Goal: Transaction & Acquisition: Purchase product/service

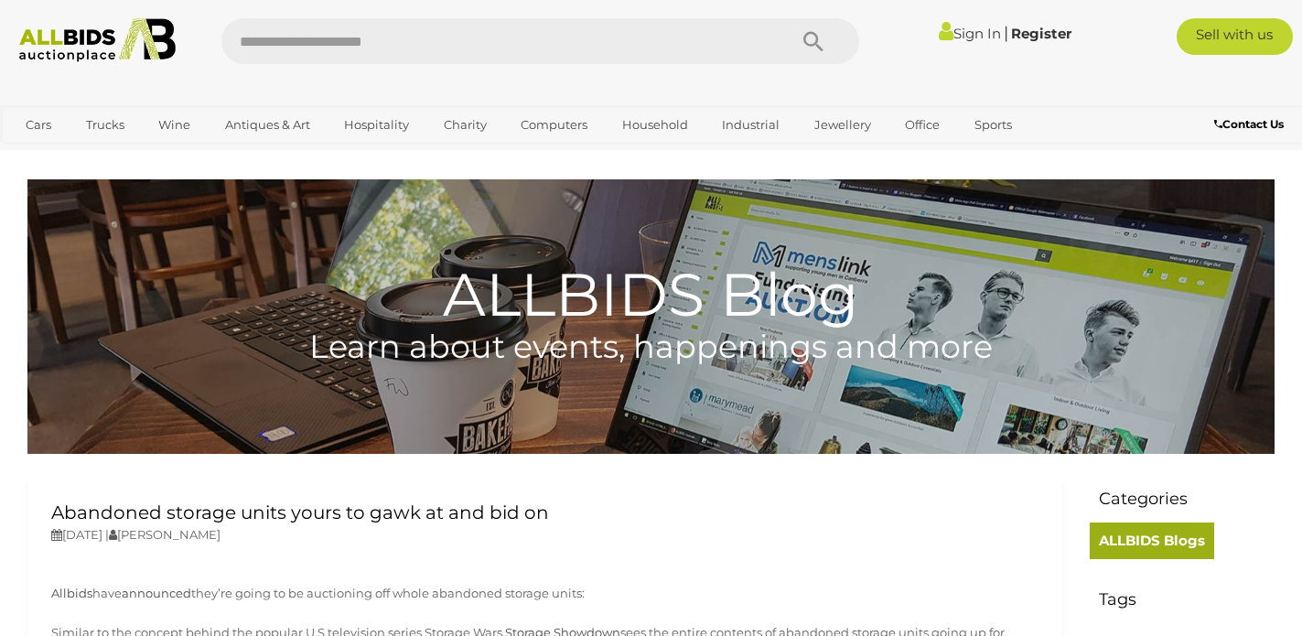
click at [1143, 541] on link "ALLBIDS Blogs" at bounding box center [1151, 540] width 124 height 37
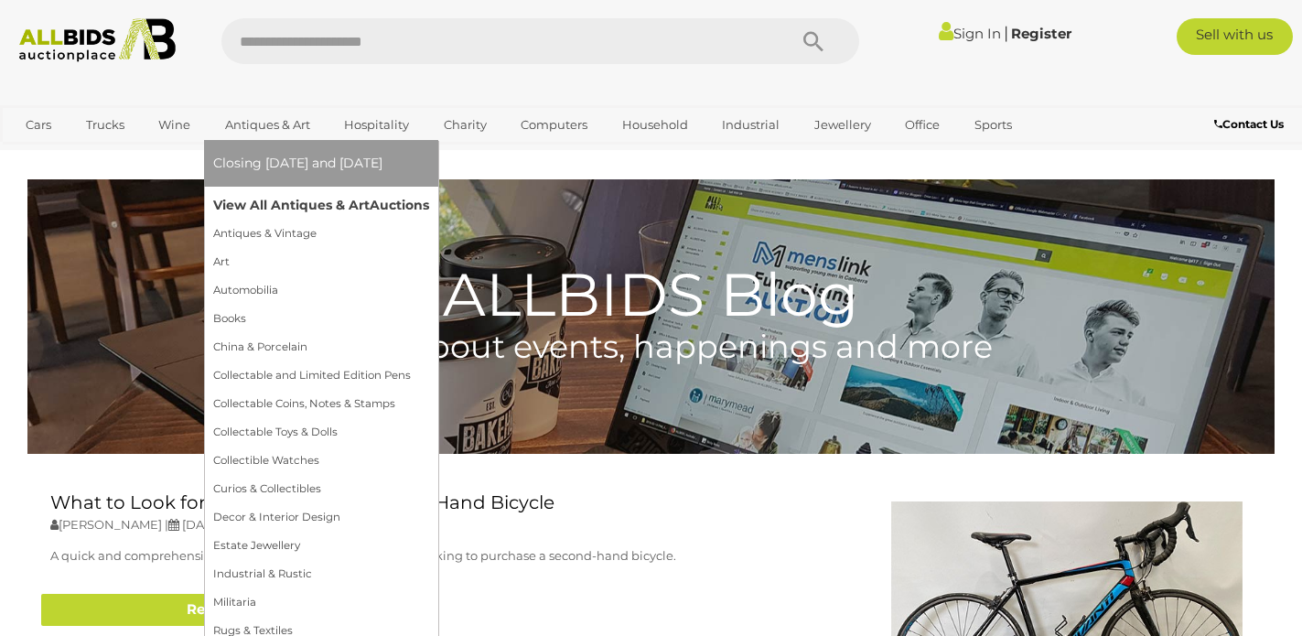
click at [251, 206] on link "View All Antiques & Art Auctions" at bounding box center [321, 205] width 216 height 28
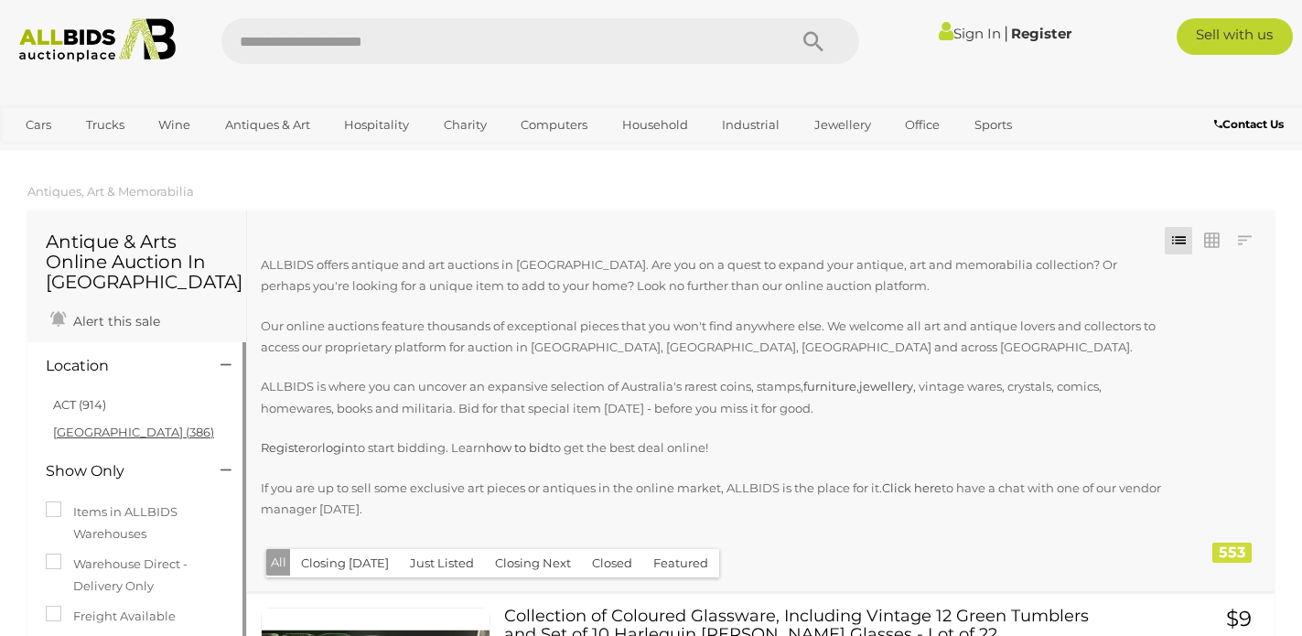
click at [86, 433] on link "NSW (386)" at bounding box center [133, 431] width 161 height 15
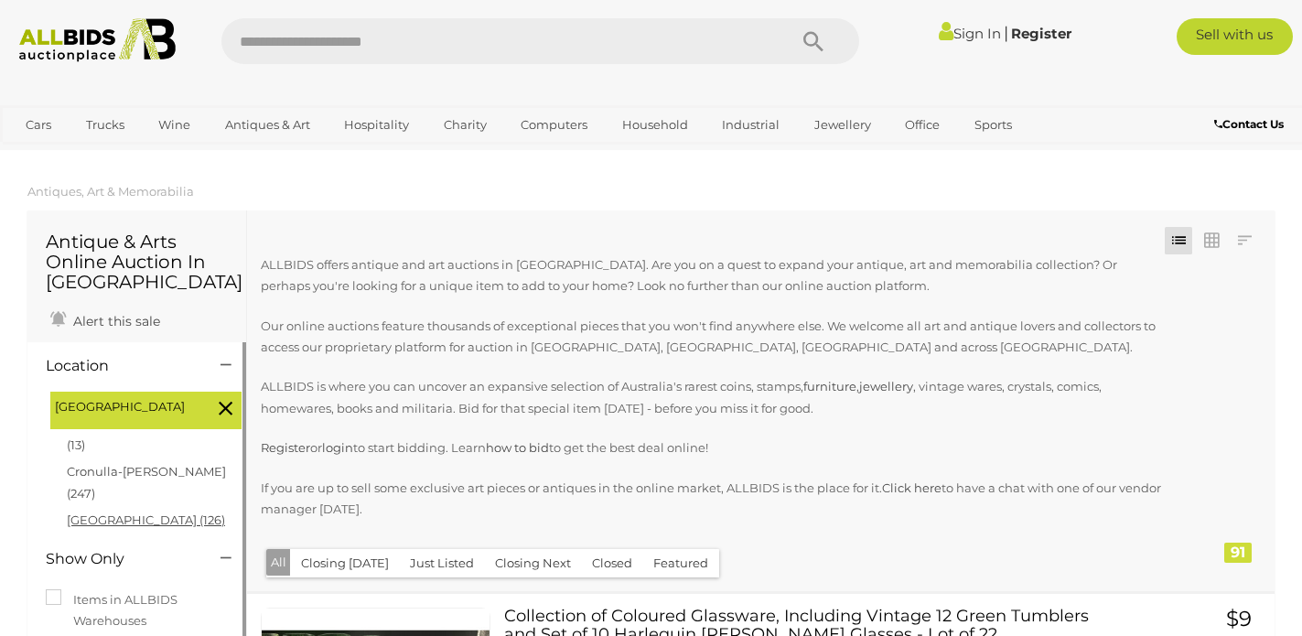
click at [118, 512] on link "Hunter valley (126)" at bounding box center [146, 519] width 158 height 15
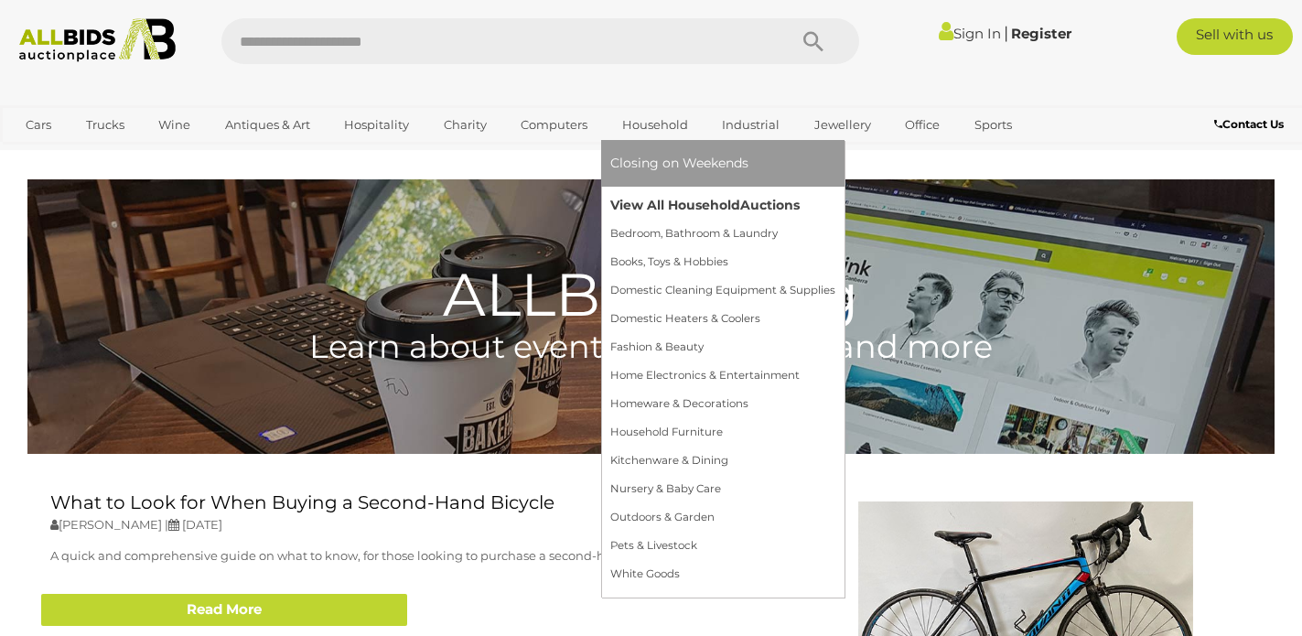
click at [629, 206] on link "View All Household Auctions" at bounding box center [722, 205] width 225 height 28
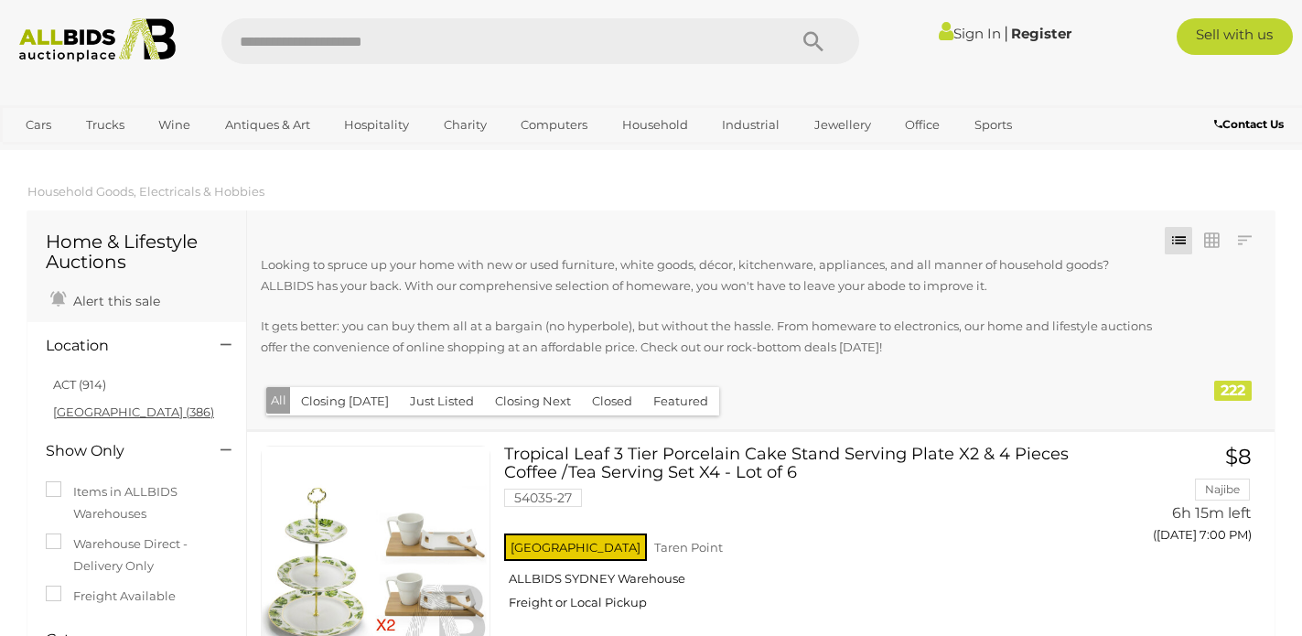
click at [88, 412] on link "NSW (386)" at bounding box center [133, 411] width 161 height 15
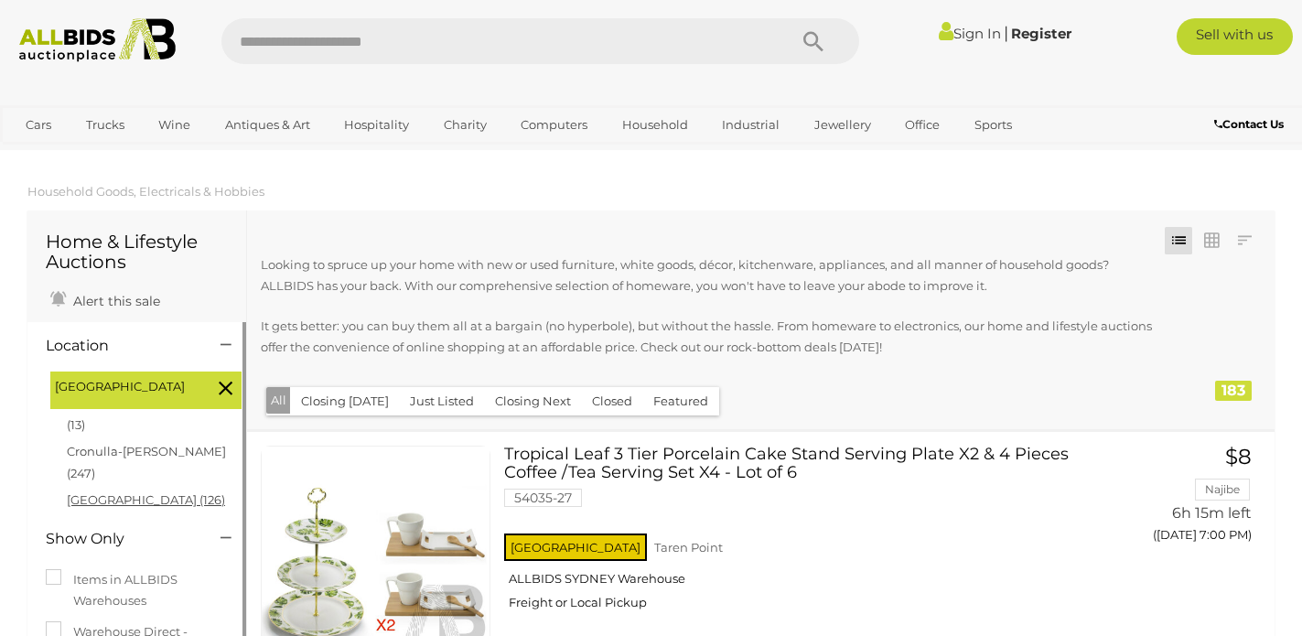
click at [111, 492] on link "Hunter valley (126)" at bounding box center [146, 499] width 158 height 15
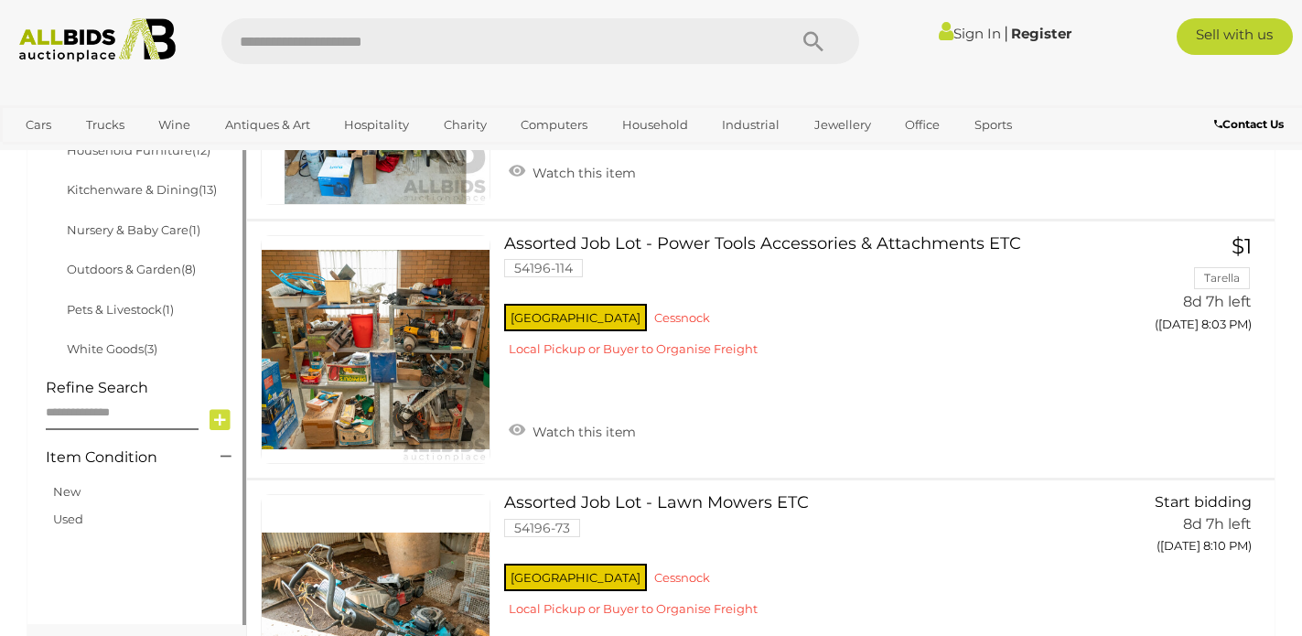
scroll to position [983, 0]
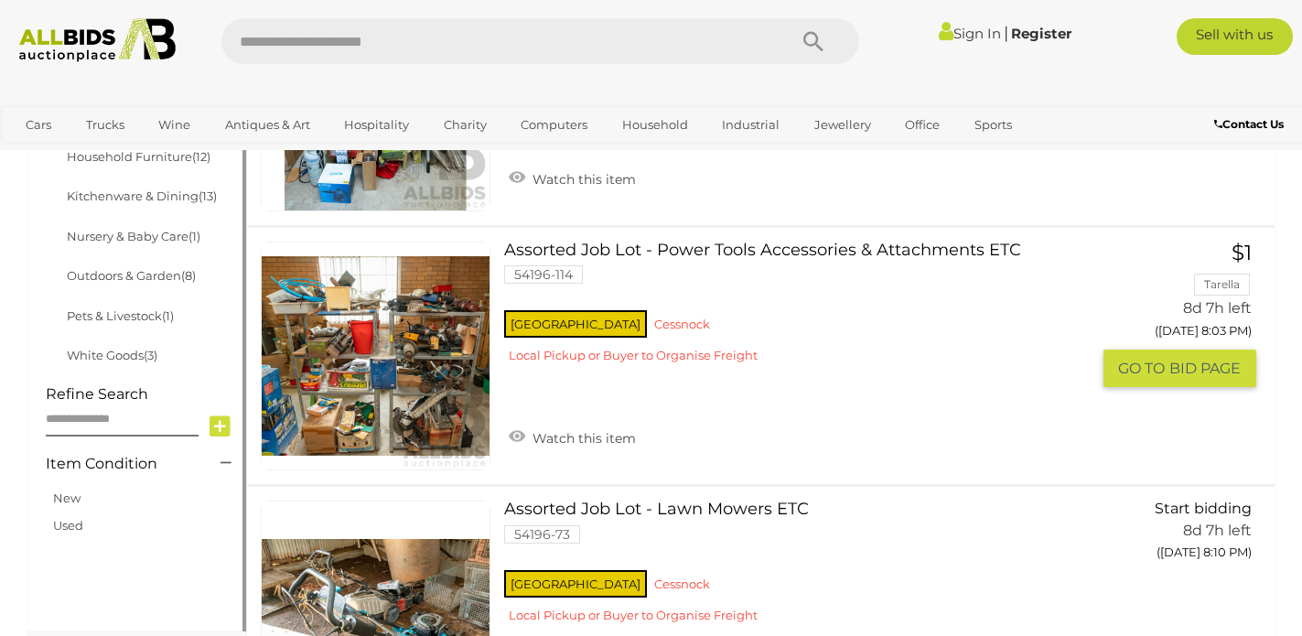
click at [408, 381] on link at bounding box center [376, 356] width 230 height 230
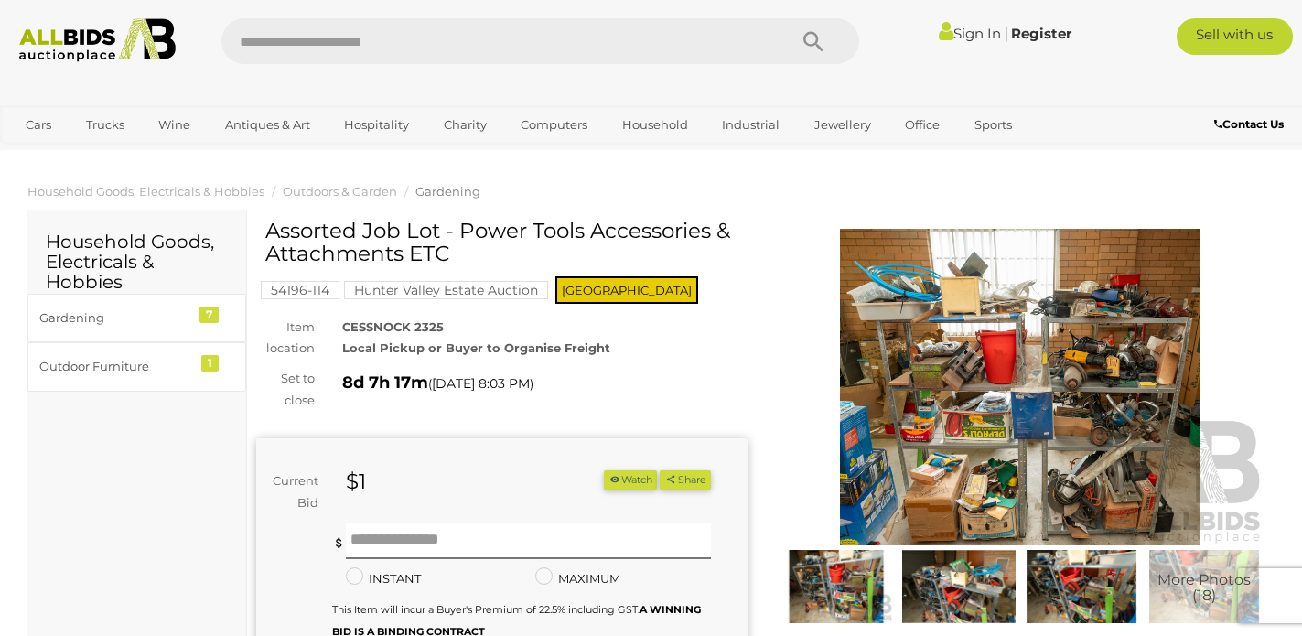
click at [1018, 424] on img at bounding box center [1020, 387] width 491 height 316
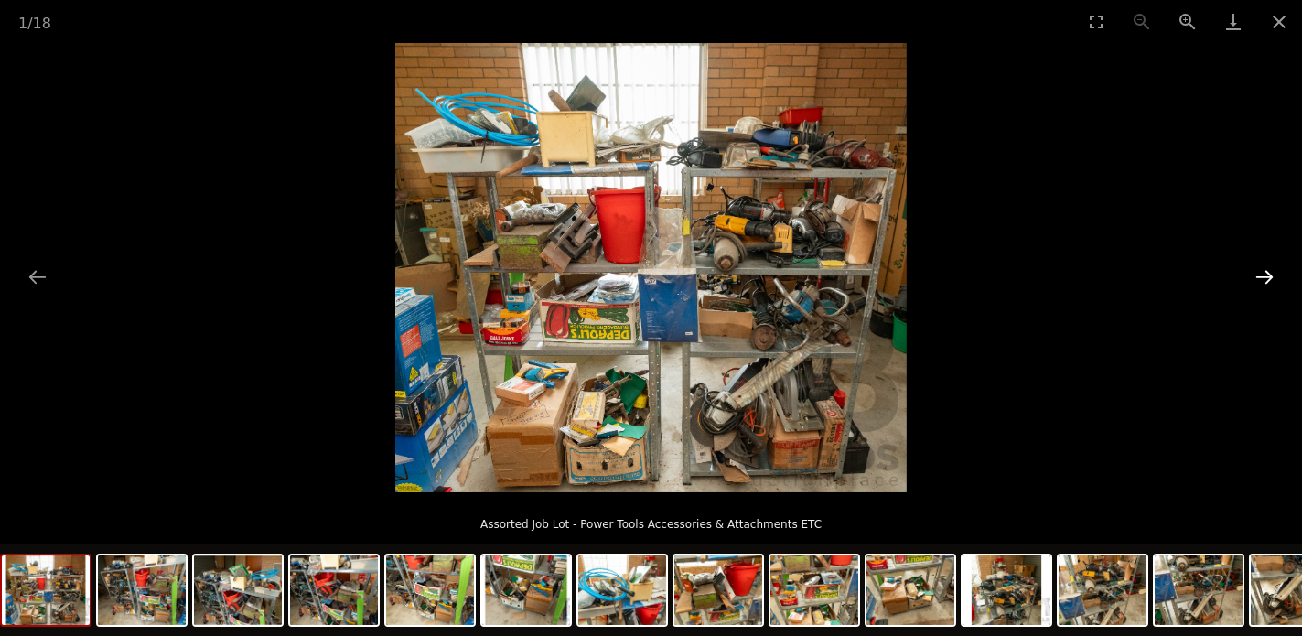
click at [1260, 274] on button "Next slide" at bounding box center [1264, 277] width 38 height 36
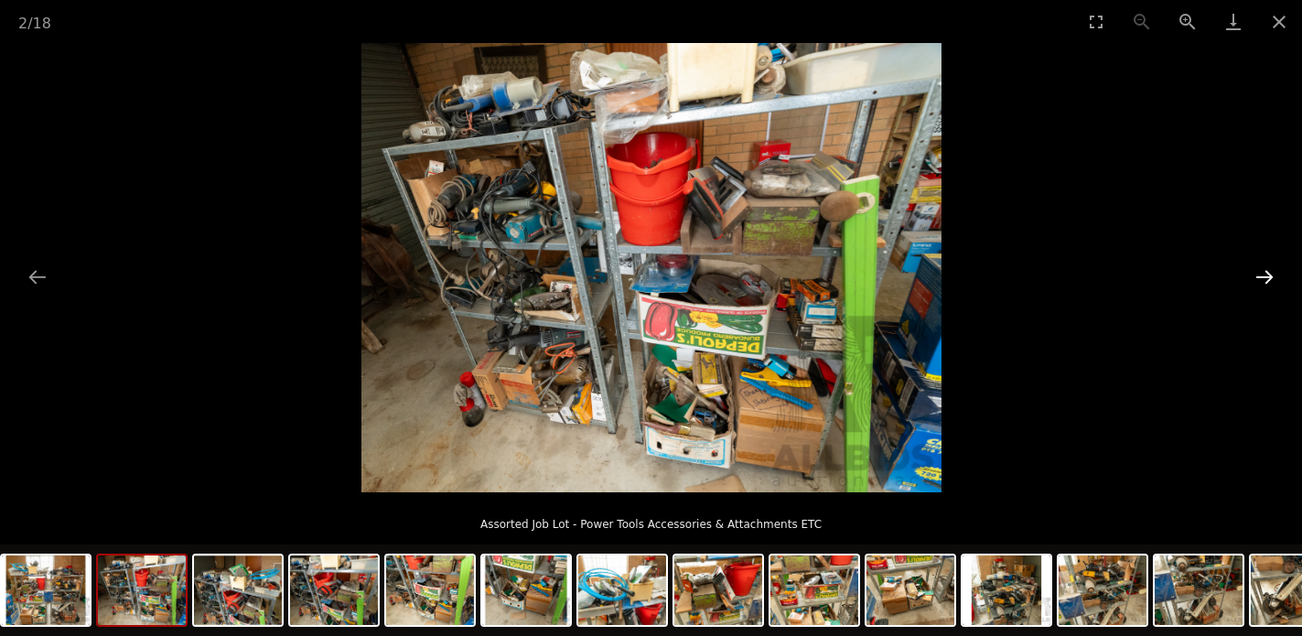
click at [1263, 272] on button "Next slide" at bounding box center [1264, 277] width 38 height 36
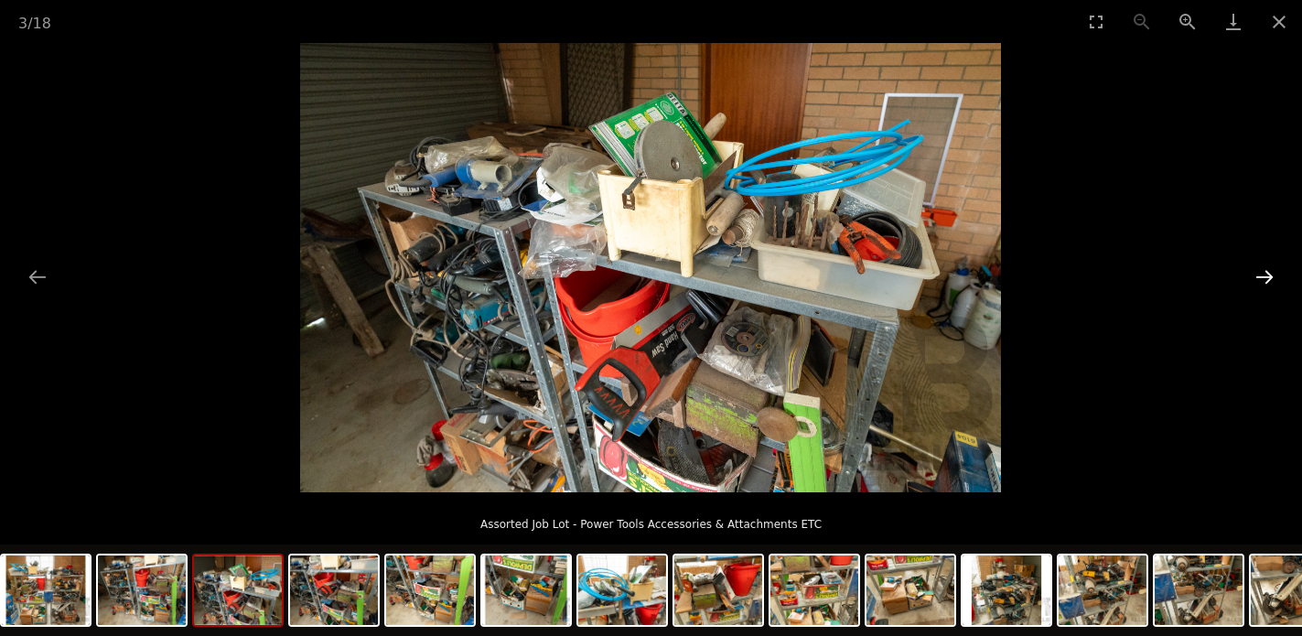
click at [1263, 272] on button "Next slide" at bounding box center [1264, 277] width 38 height 36
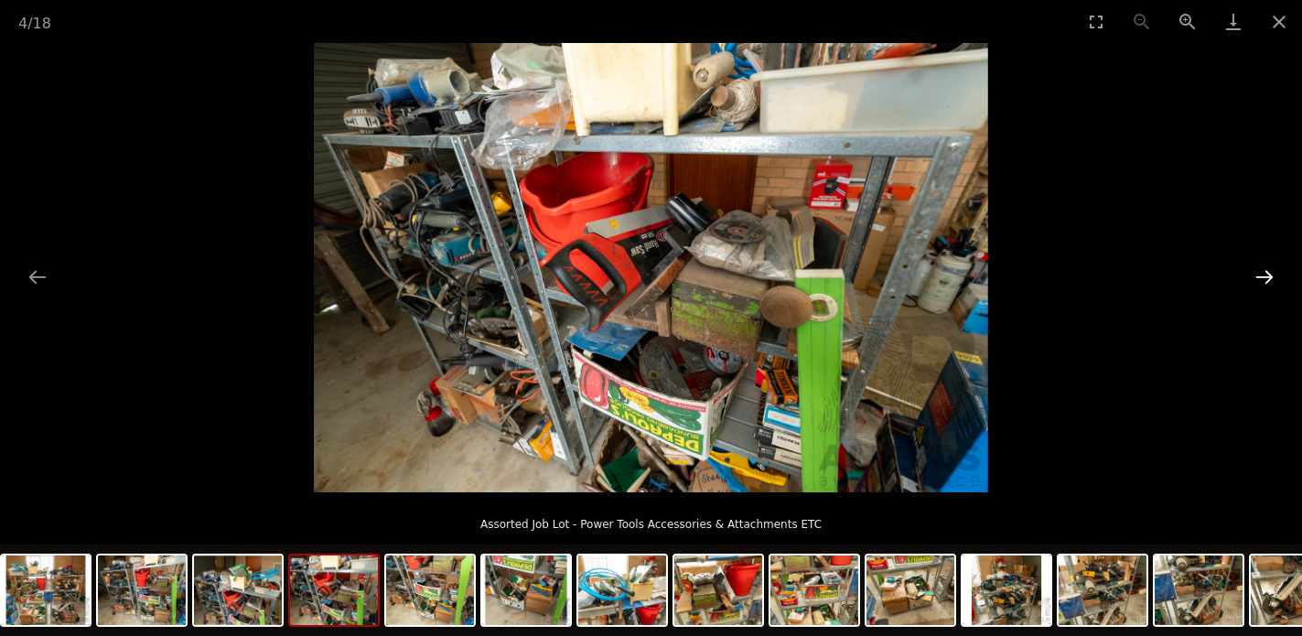
click at [1263, 273] on button "Next slide" at bounding box center [1264, 277] width 38 height 36
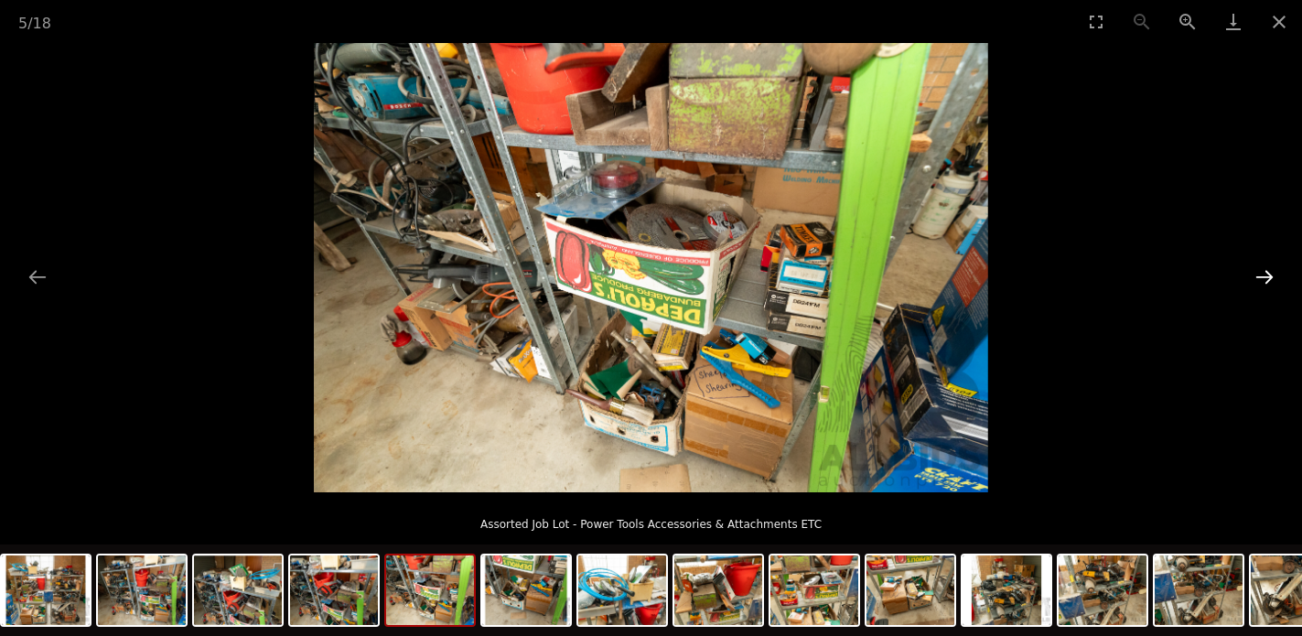
click at [1263, 273] on button "Next slide" at bounding box center [1264, 277] width 38 height 36
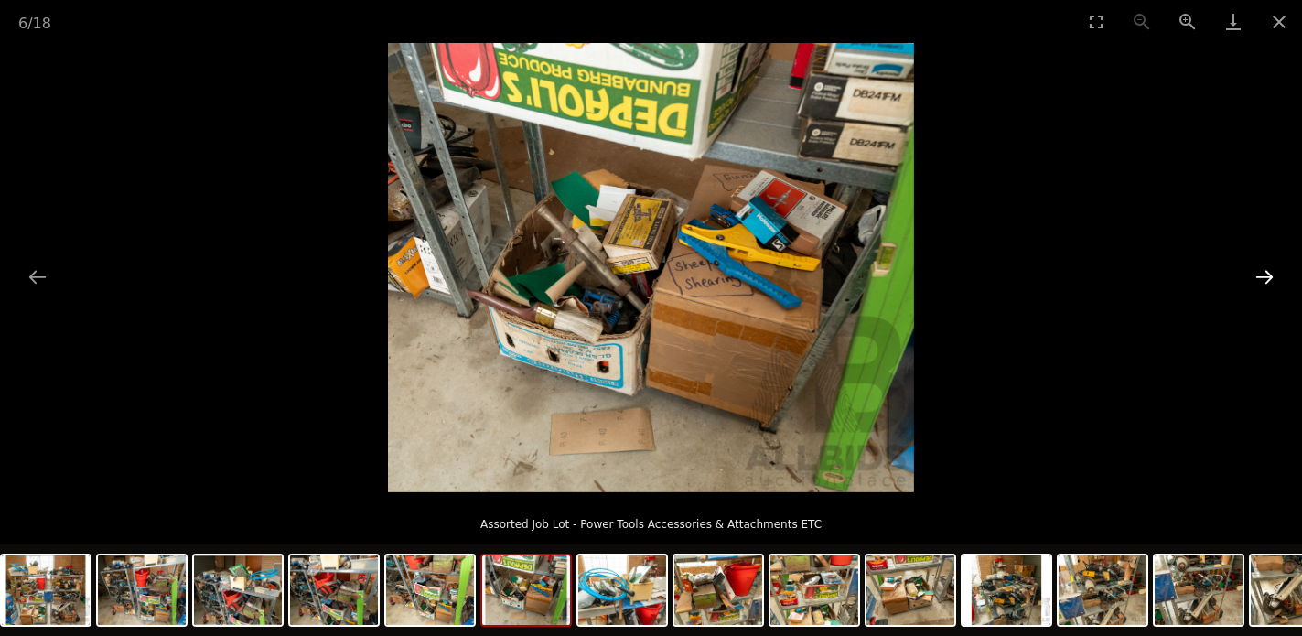
click at [1263, 273] on button "Next slide" at bounding box center [1264, 277] width 38 height 36
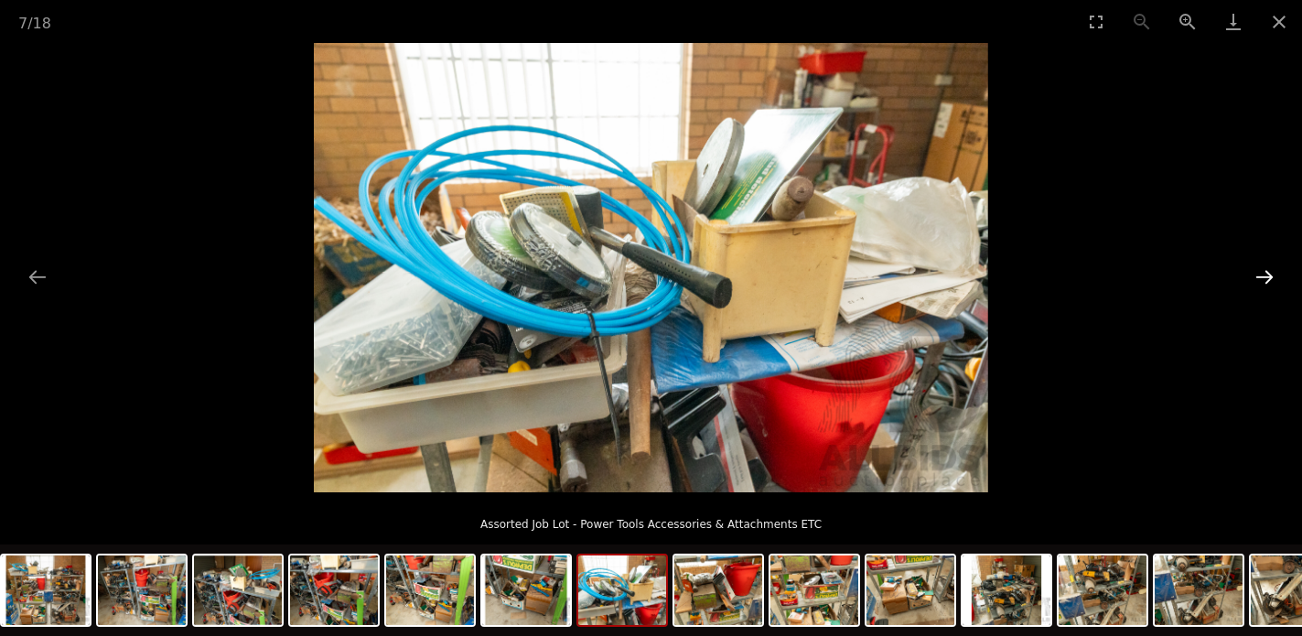
click at [1263, 273] on button "Next slide" at bounding box center [1264, 277] width 38 height 36
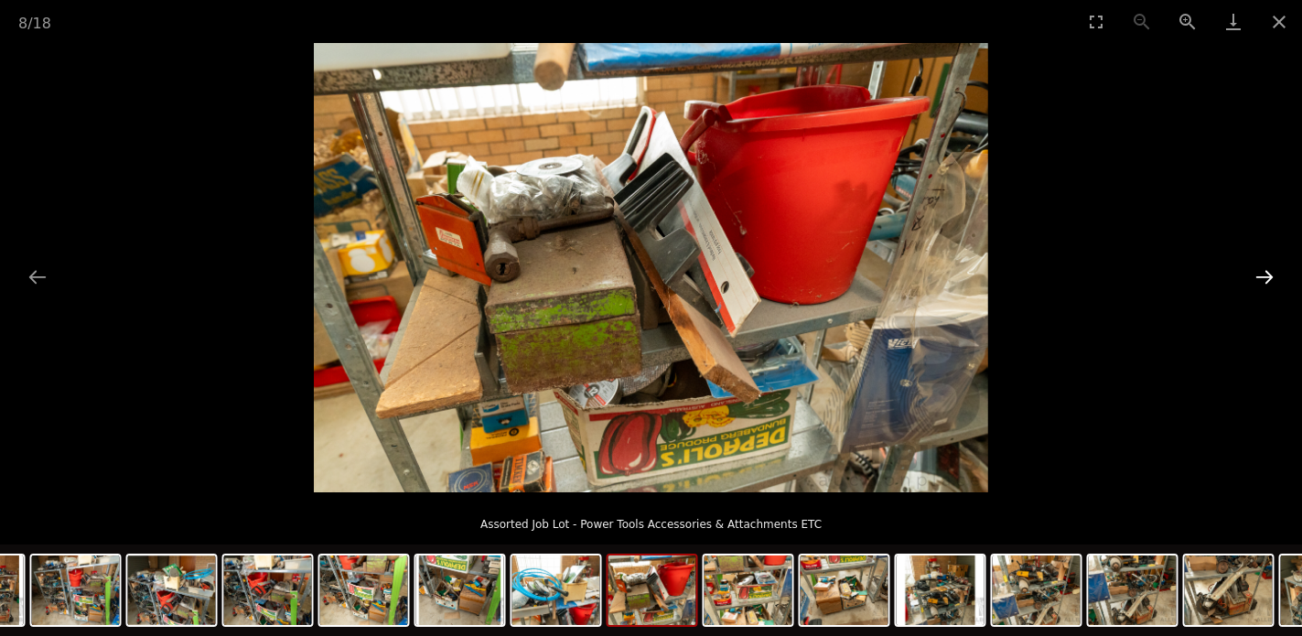
click at [1263, 273] on button "Next slide" at bounding box center [1264, 277] width 38 height 36
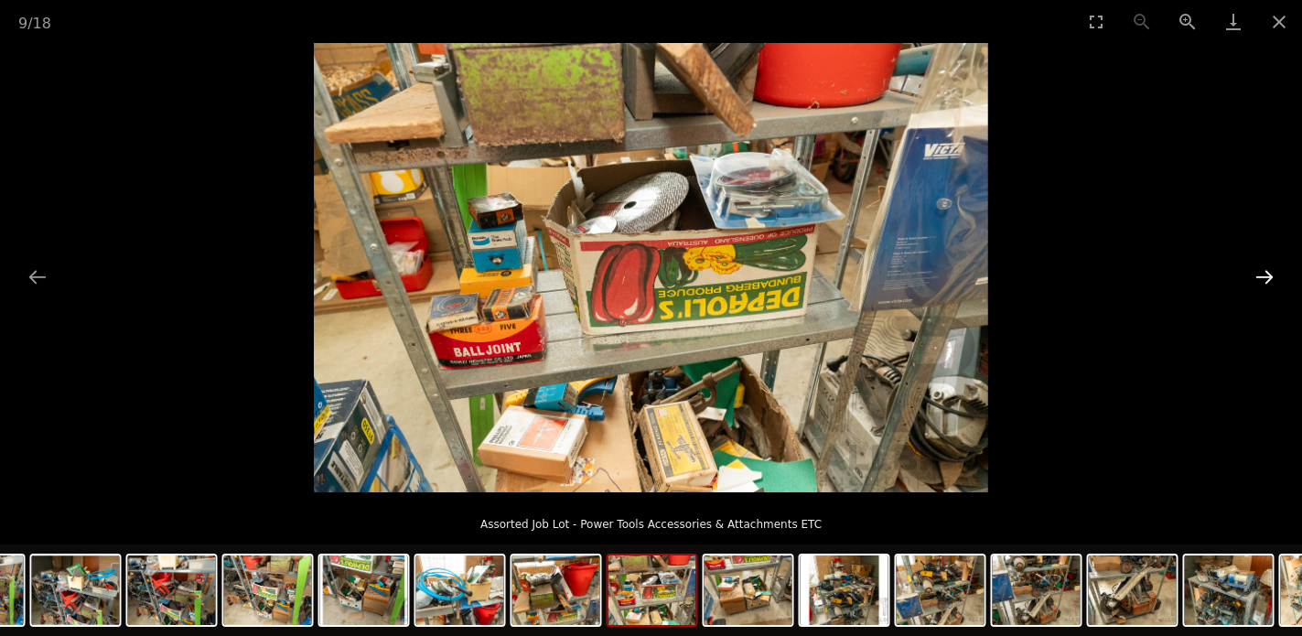
click at [1263, 273] on button "Next slide" at bounding box center [1264, 277] width 38 height 36
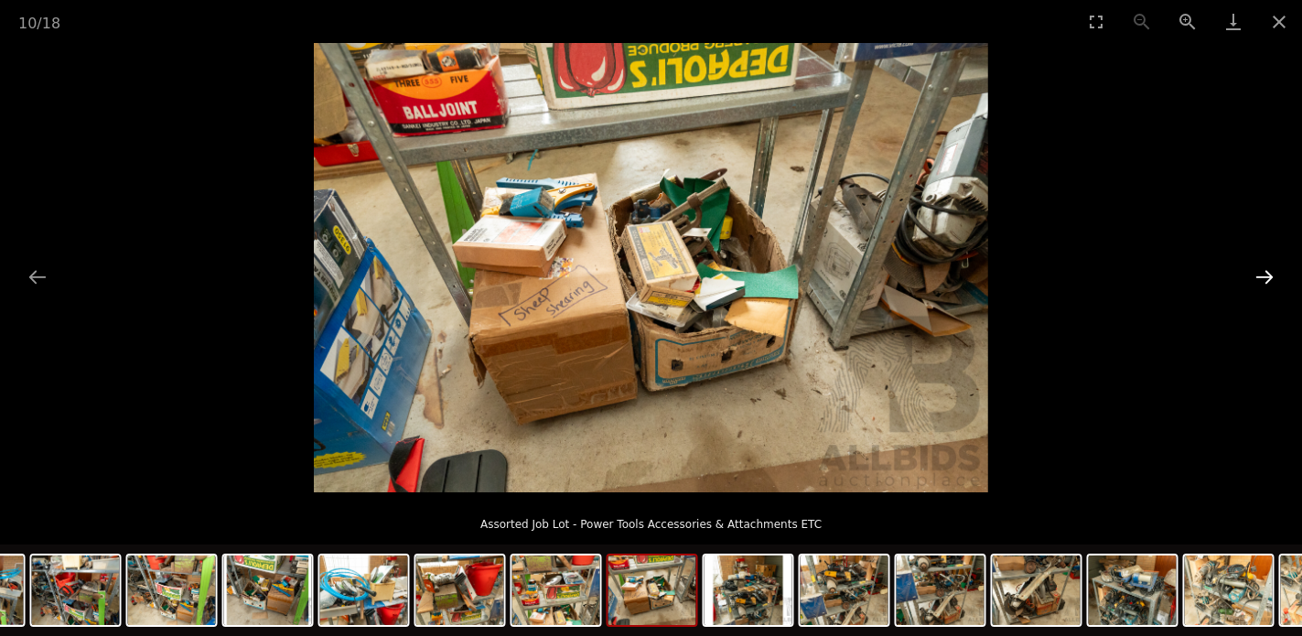
click at [1263, 273] on button "Next slide" at bounding box center [1264, 277] width 38 height 36
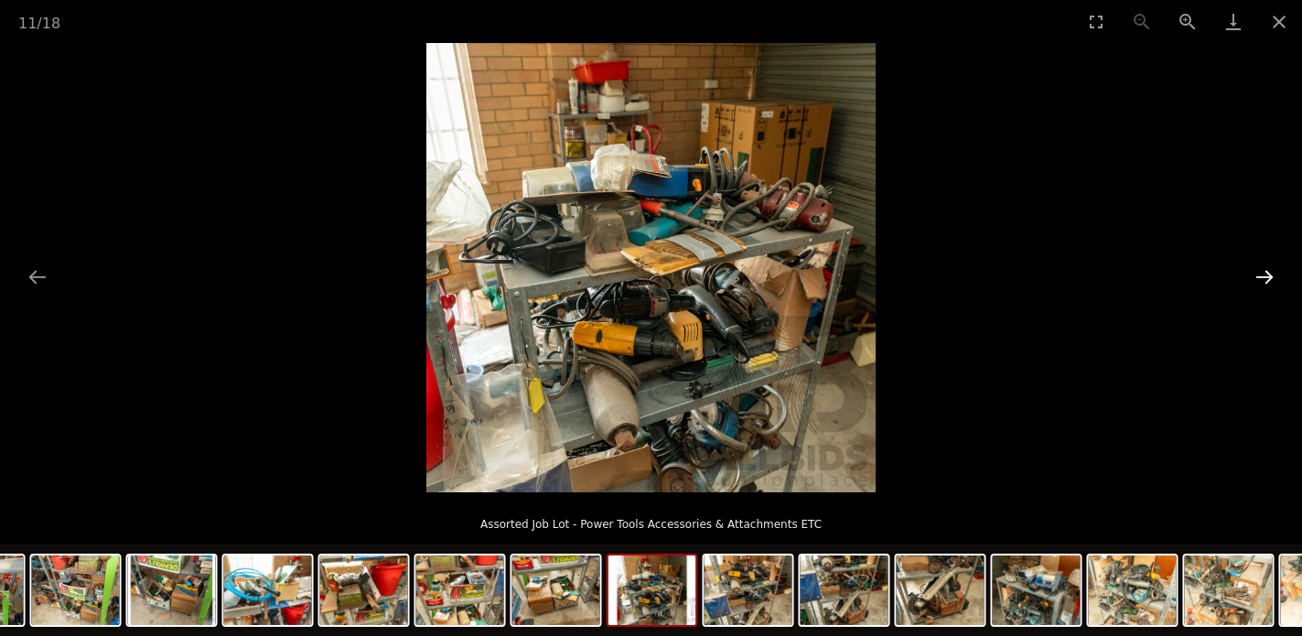
click at [1263, 273] on button "Next slide" at bounding box center [1264, 277] width 38 height 36
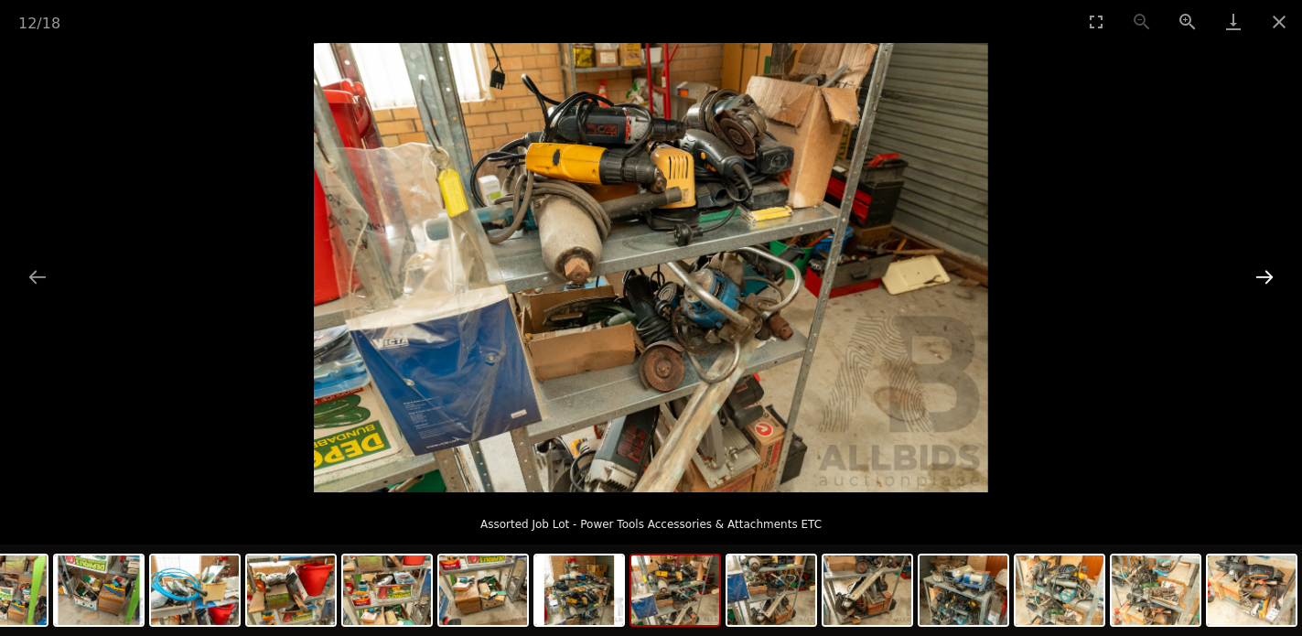
click at [1263, 273] on button "Next slide" at bounding box center [1264, 277] width 38 height 36
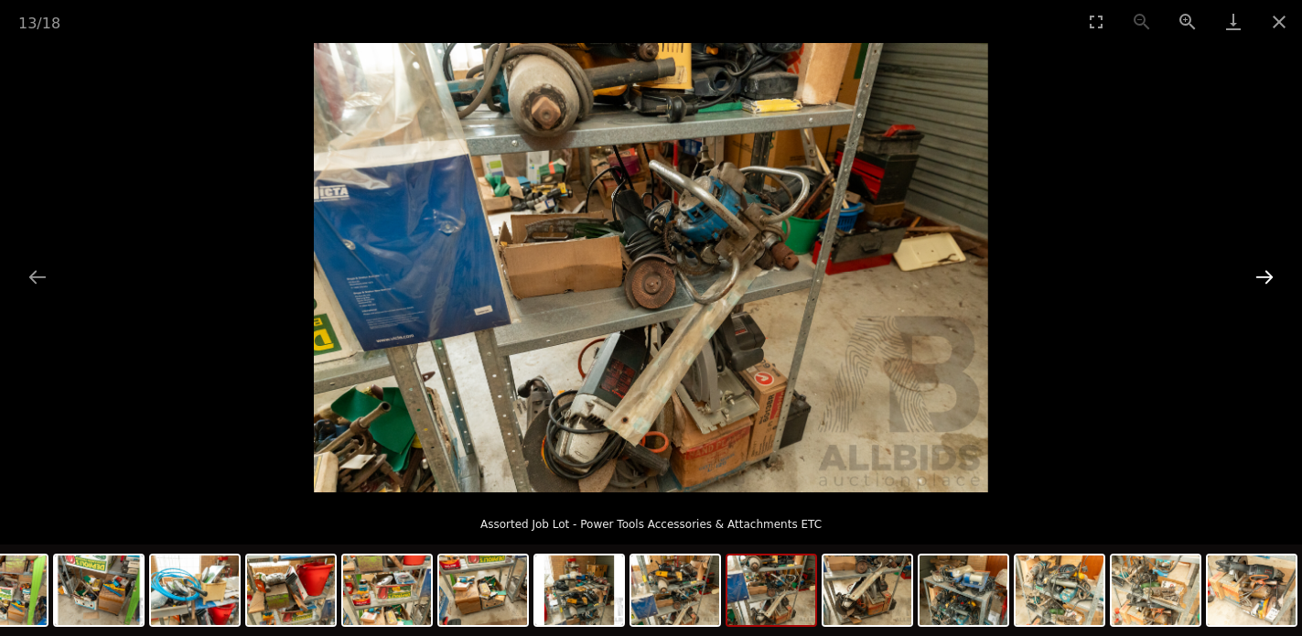
click at [1263, 273] on button "Next slide" at bounding box center [1264, 277] width 38 height 36
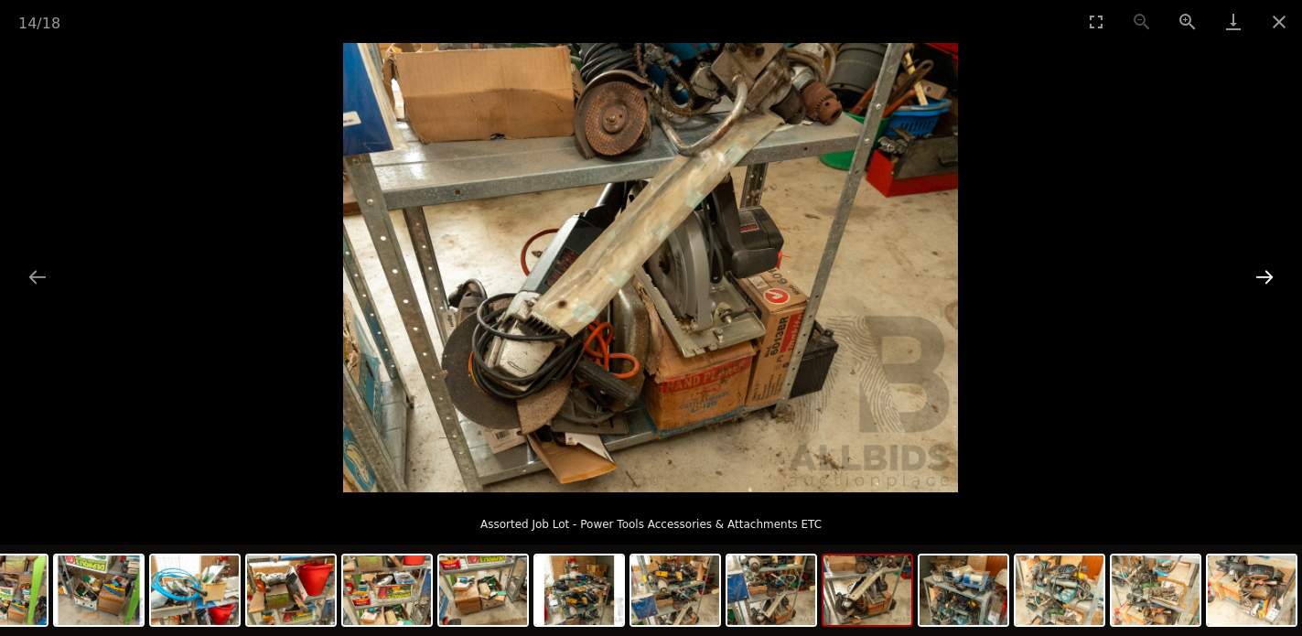
click at [1263, 273] on button "Next slide" at bounding box center [1264, 277] width 38 height 36
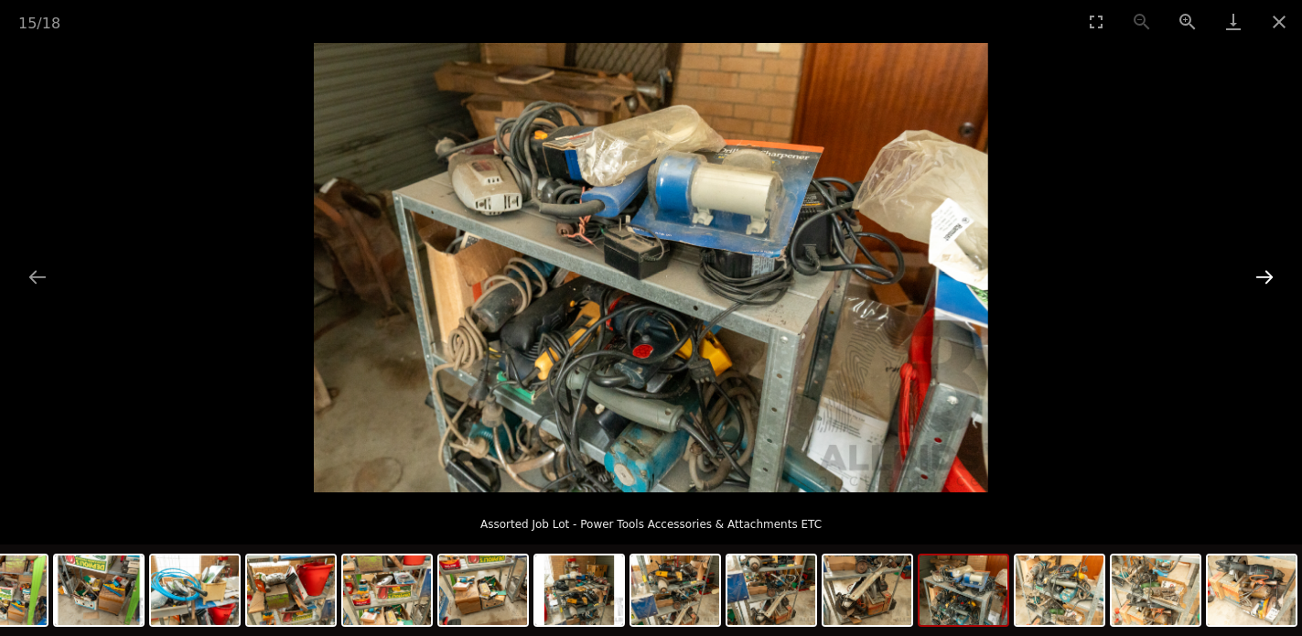
click at [1263, 273] on button "Next slide" at bounding box center [1264, 277] width 38 height 36
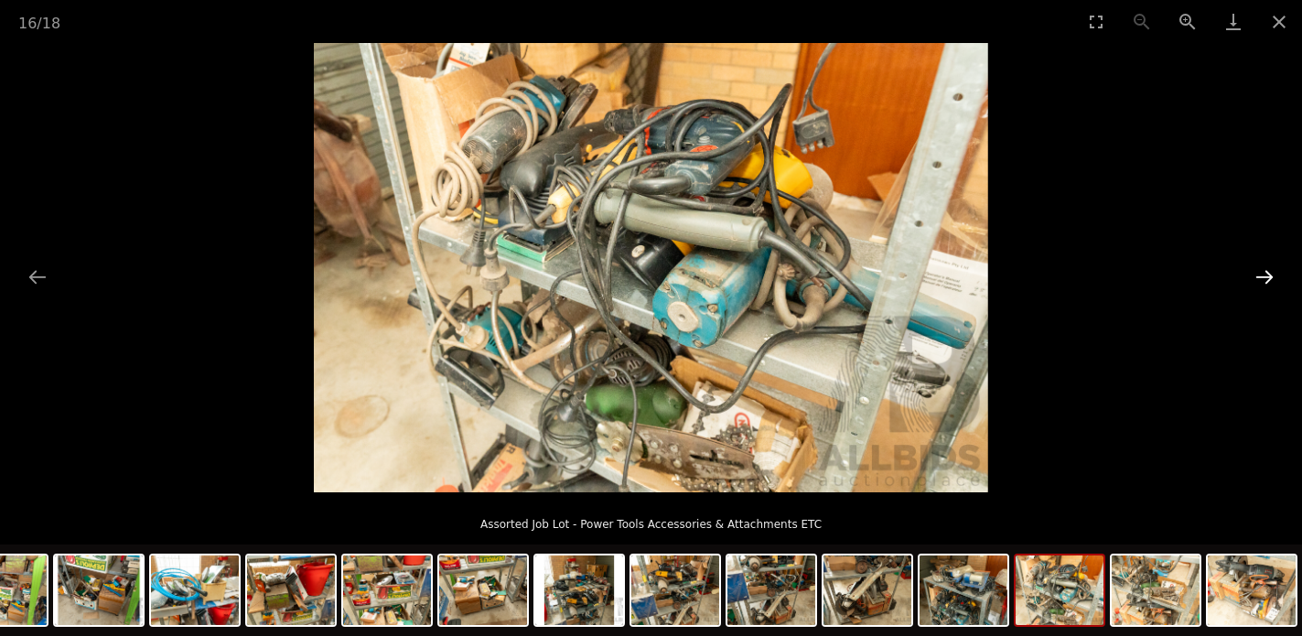
click at [1263, 273] on button "Next slide" at bounding box center [1264, 277] width 38 height 36
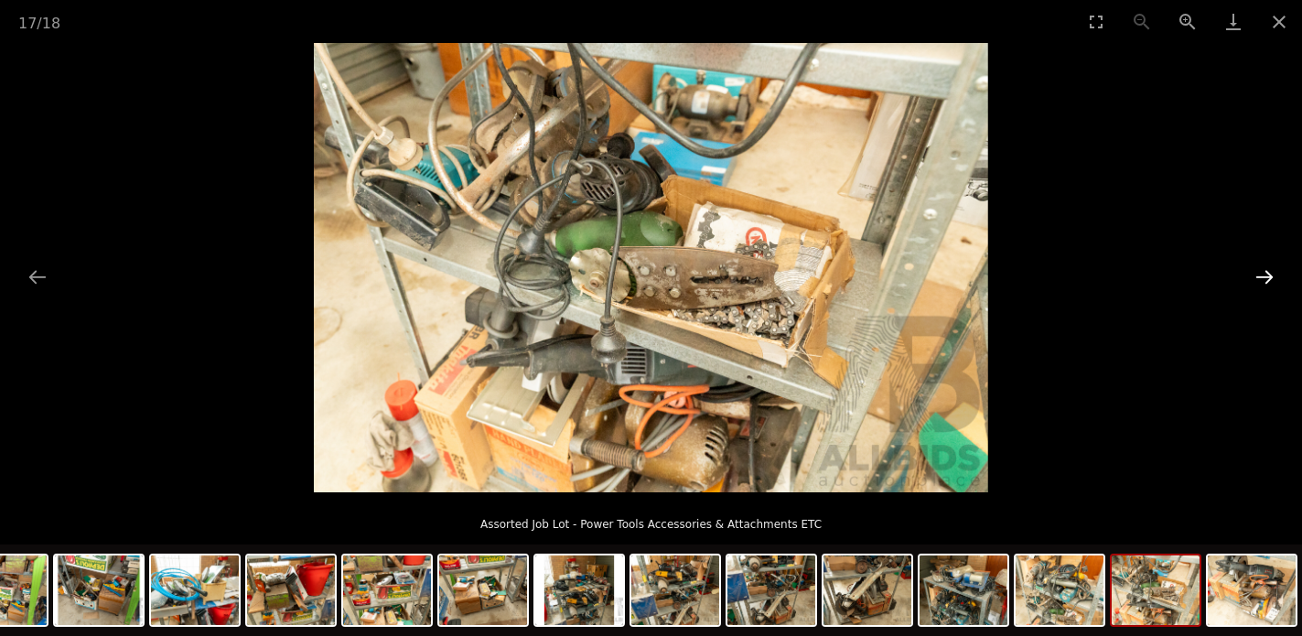
click at [1263, 273] on button "Next slide" at bounding box center [1264, 277] width 38 height 36
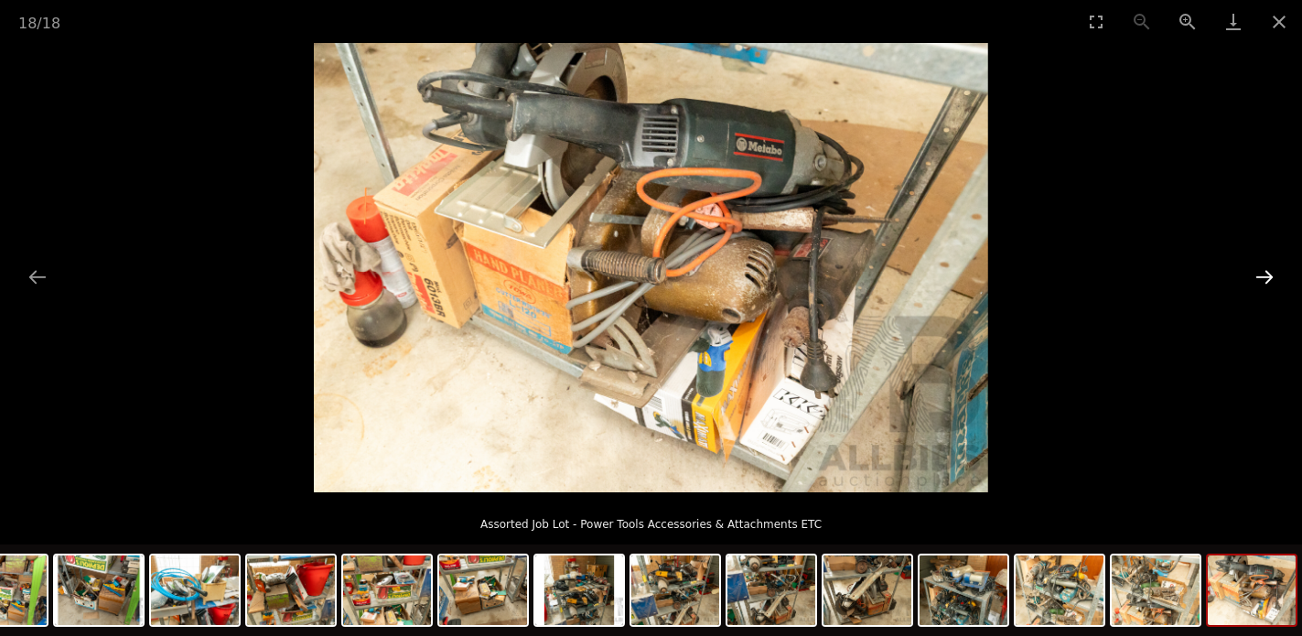
click at [1263, 273] on button "Next slide" at bounding box center [1264, 277] width 38 height 36
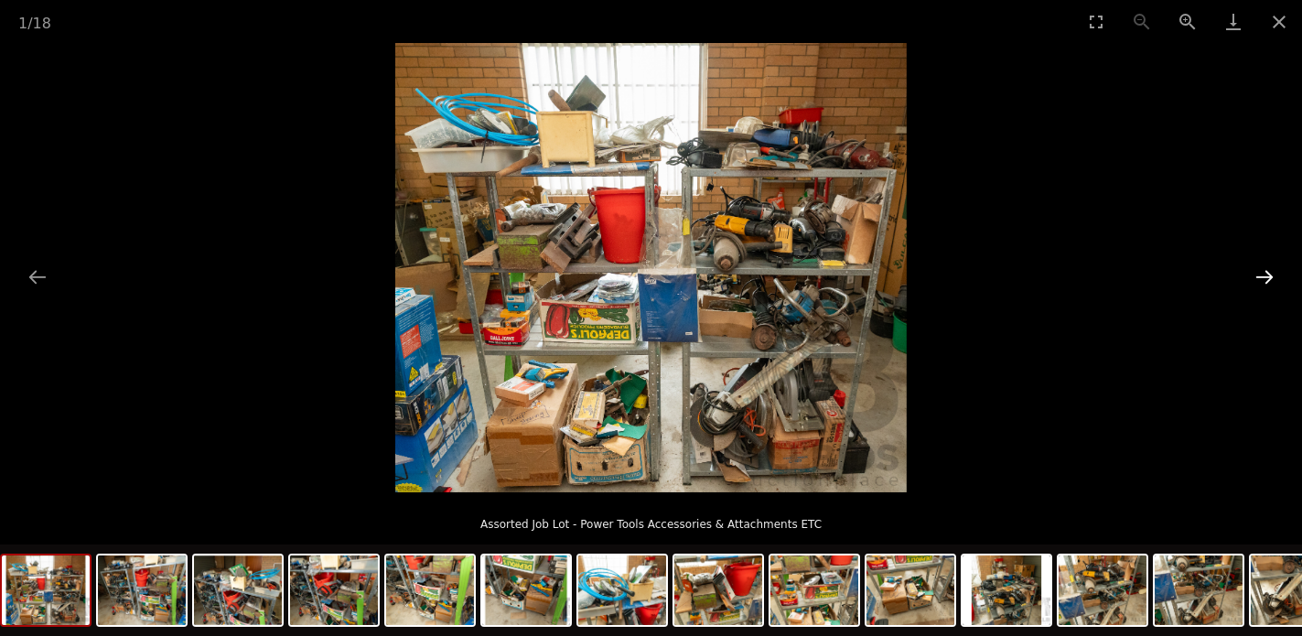
click at [1263, 273] on button "Next slide" at bounding box center [1264, 277] width 38 height 36
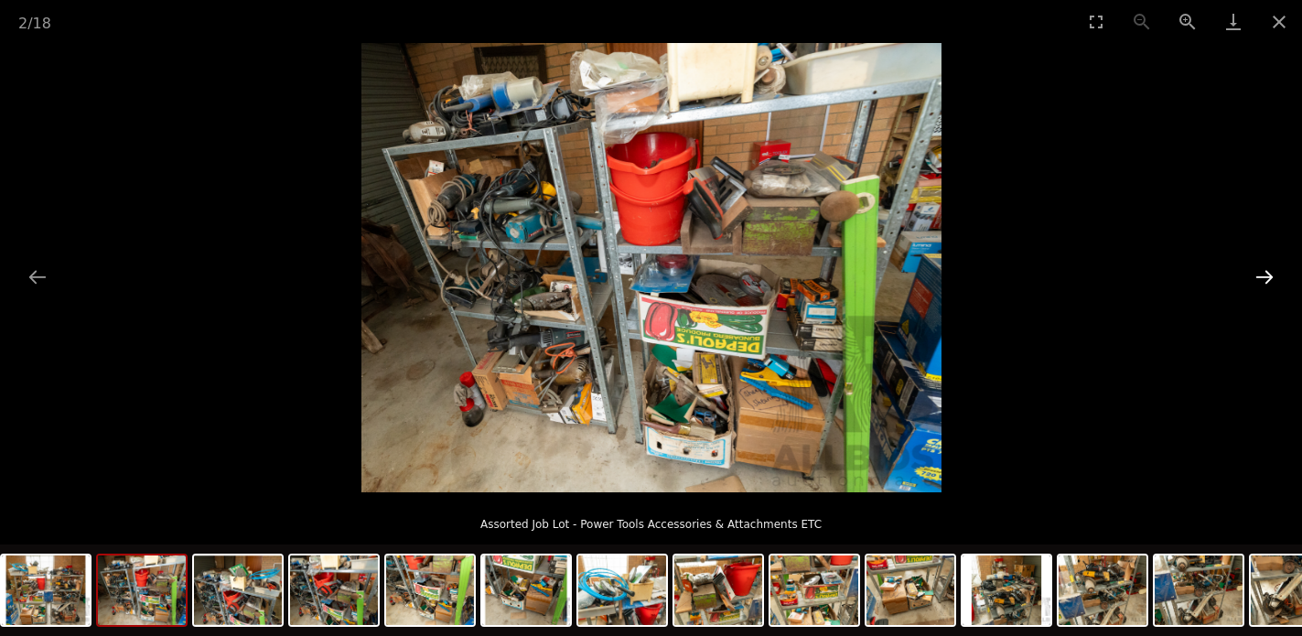
click at [1263, 273] on button "Next slide" at bounding box center [1264, 277] width 38 height 36
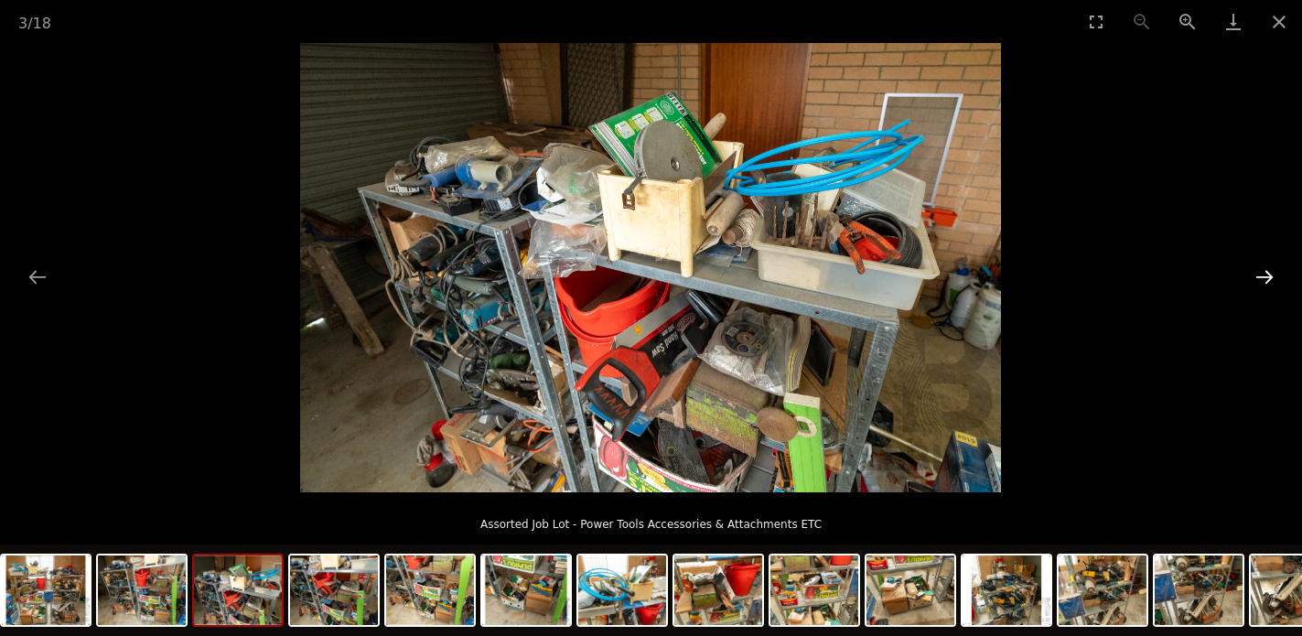
click at [1263, 273] on button "Next slide" at bounding box center [1264, 277] width 38 height 36
